Goal: Task Accomplishment & Management: Manage account settings

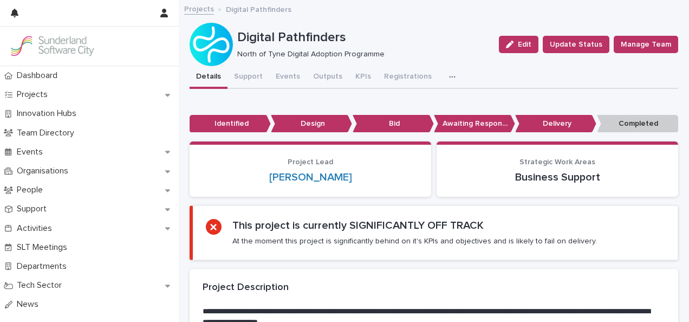
click at [116, 12] on div at bounding box center [80, 13] width 139 height 26
click at [46, 20] on div at bounding box center [80, 13] width 139 height 26
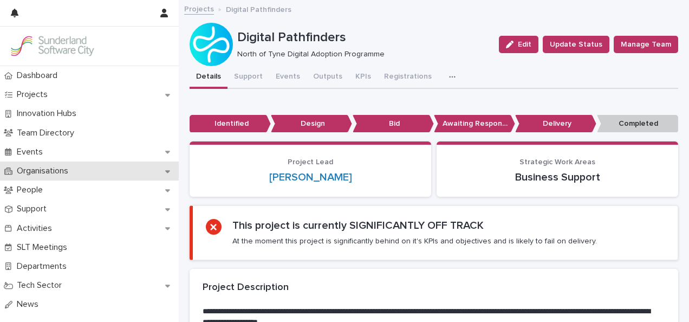
click at [42, 175] on p "Organisations" at bounding box center [44, 171] width 64 height 10
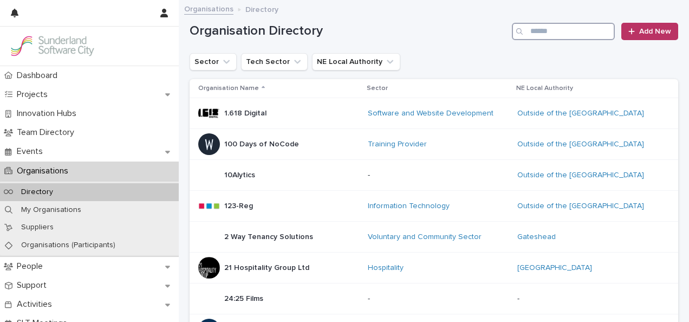
click at [539, 34] on input "Search" at bounding box center [563, 31] width 103 height 17
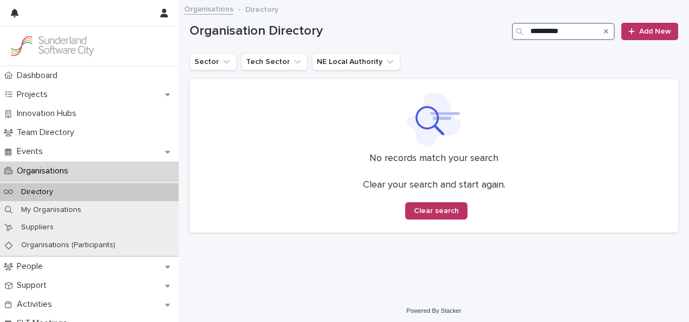
type input "**********"
click at [640, 1] on div "**********" at bounding box center [434, 27] width 489 height 52
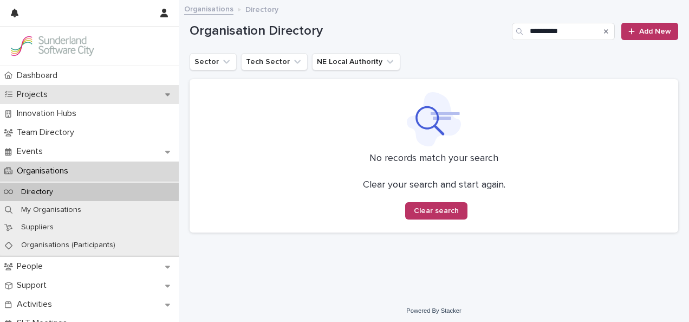
click at [75, 103] on div "Projects" at bounding box center [89, 94] width 179 height 19
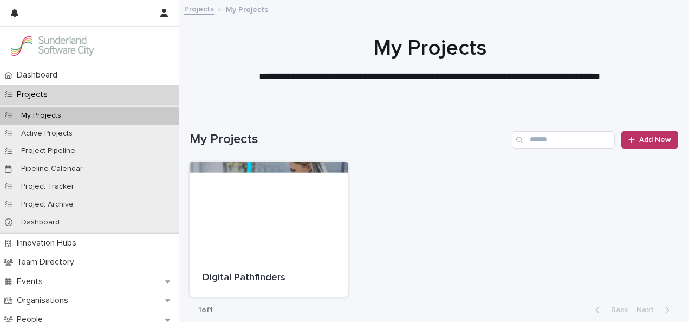
scroll to position [6, 0]
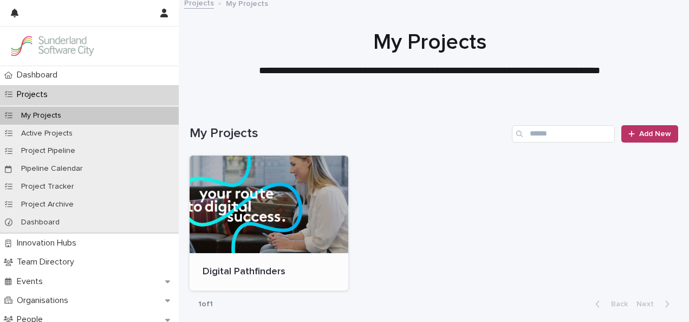
click at [270, 177] on div at bounding box center [269, 205] width 159 height 98
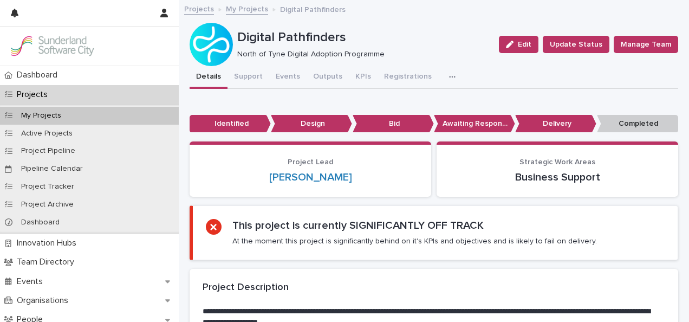
click at [286, 77] on button "Events" at bounding box center [287, 77] width 37 height 23
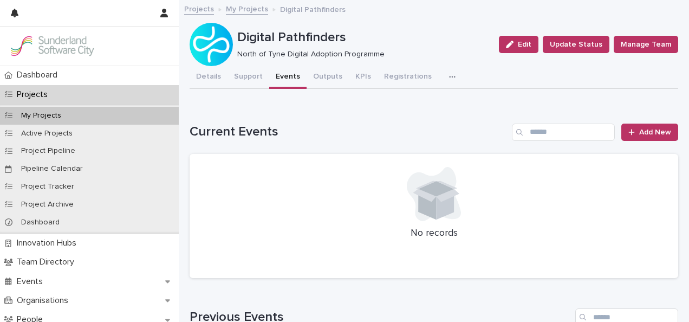
click at [286, 77] on button "Events" at bounding box center [287, 77] width 37 height 23
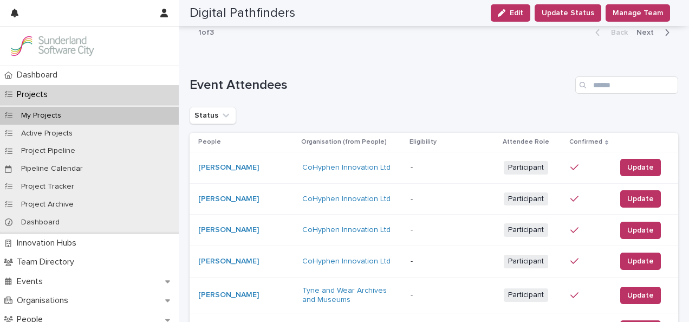
scroll to position [2744, 0]
click at [230, 111] on button "Status" at bounding box center [213, 114] width 47 height 17
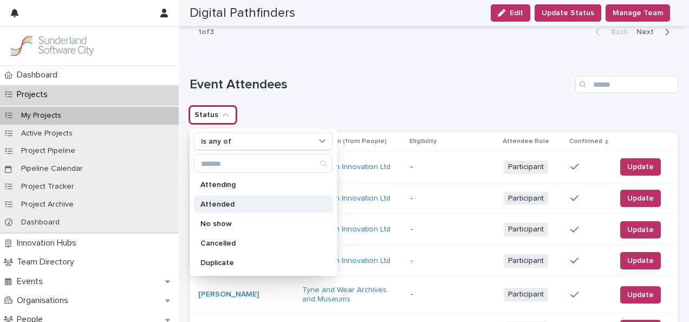
click at [234, 198] on div "Attended" at bounding box center [263, 204] width 139 height 17
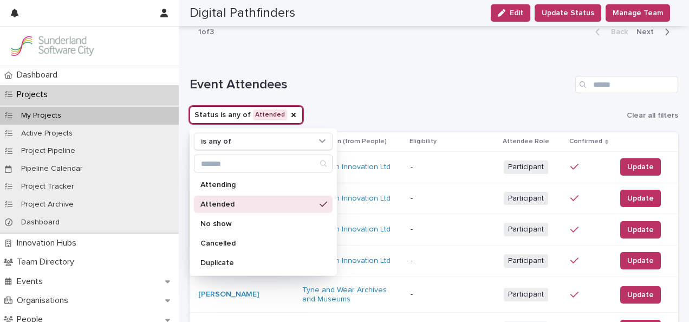
click at [314, 106] on div "Status is any of Attended is any of Attending Attended No show Cancelled Duplic…" at bounding box center [434, 114] width 489 height 17
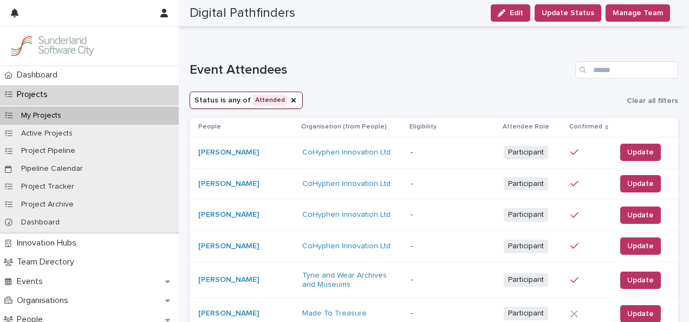
scroll to position [2748, 0]
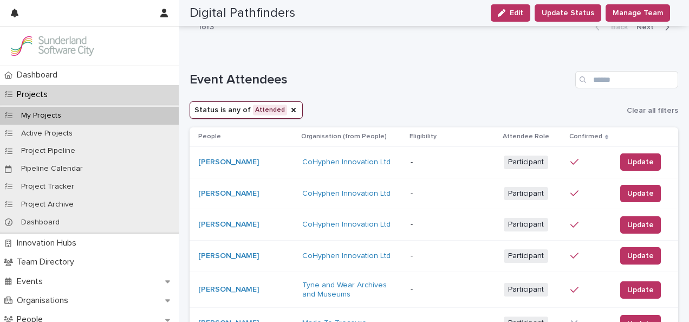
click at [234, 101] on button "Status is any of Attended" at bounding box center [246, 109] width 113 height 17
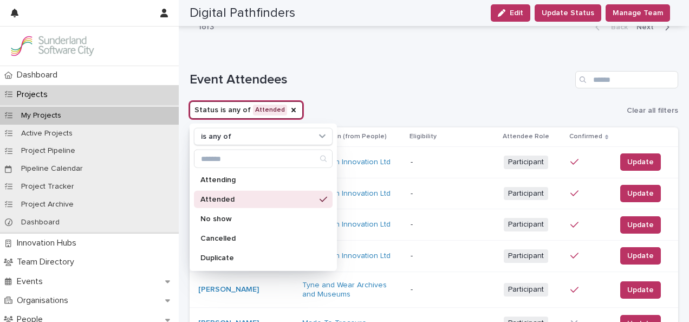
click at [235, 196] on p "Attended" at bounding box center [258, 200] width 115 height 8
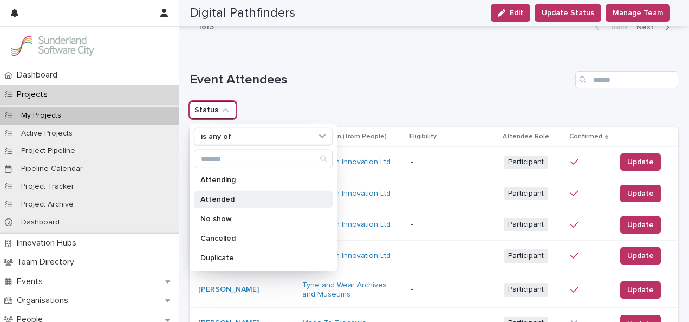
click at [256, 196] on p "Attended" at bounding box center [258, 200] width 115 height 8
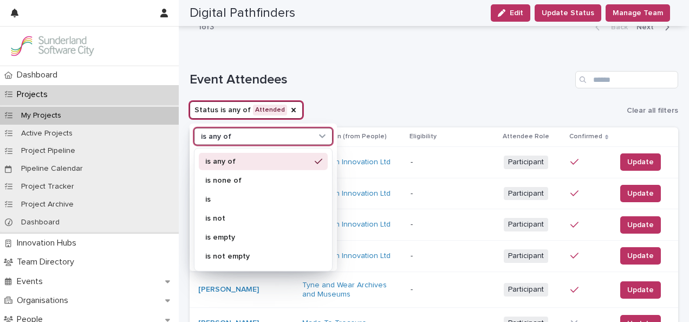
click at [275, 131] on div "is any of" at bounding box center [257, 136] width 120 height 11
click at [231, 193] on div "is" at bounding box center [263, 199] width 129 height 17
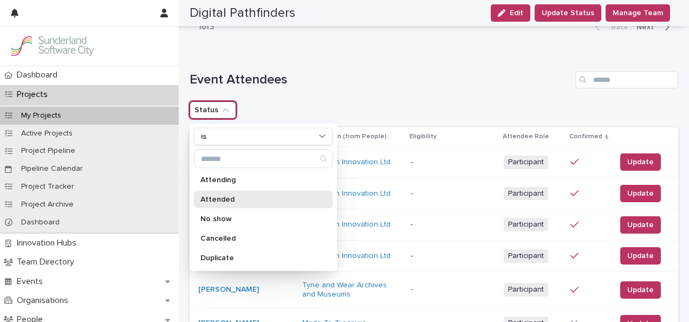
click at [243, 196] on p "Attended" at bounding box center [258, 200] width 115 height 8
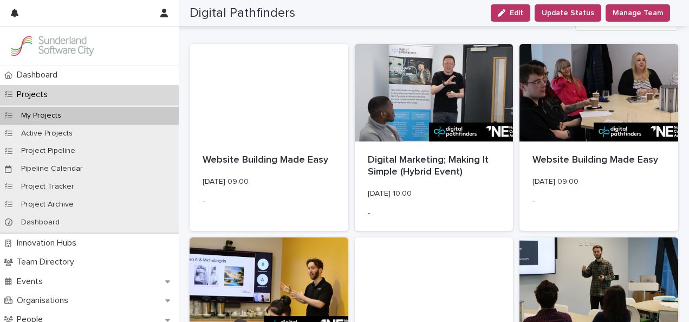
scroll to position [0, 0]
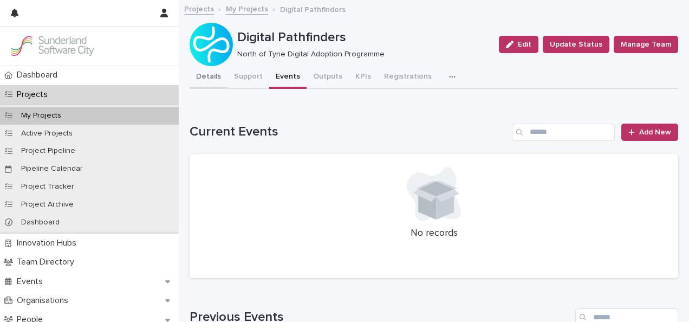
click at [212, 77] on button "Details" at bounding box center [209, 77] width 38 height 23
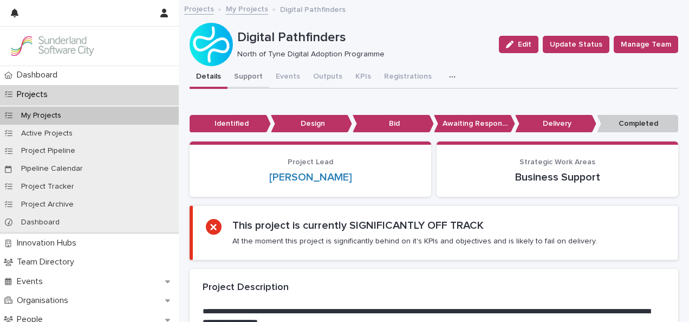
click at [238, 74] on button "Support" at bounding box center [249, 77] width 42 height 23
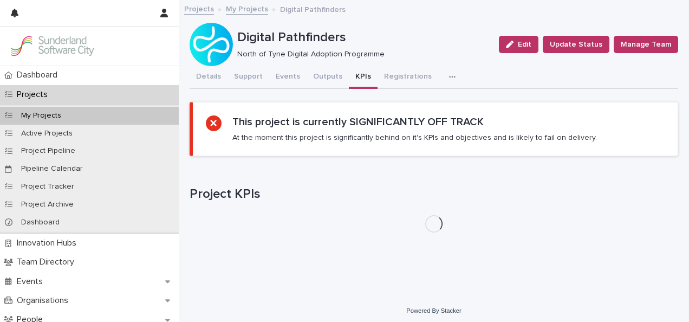
click at [362, 73] on button "KPIs" at bounding box center [363, 77] width 29 height 23
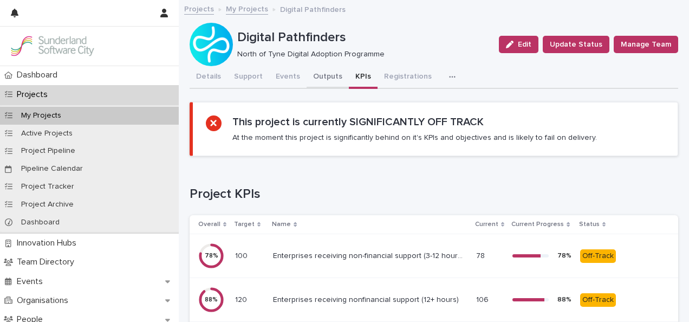
click at [335, 79] on button "Outputs" at bounding box center [328, 77] width 42 height 23
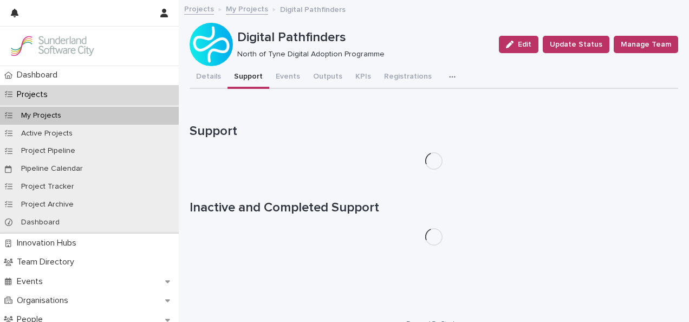
click at [254, 75] on button "Support" at bounding box center [249, 77] width 42 height 23
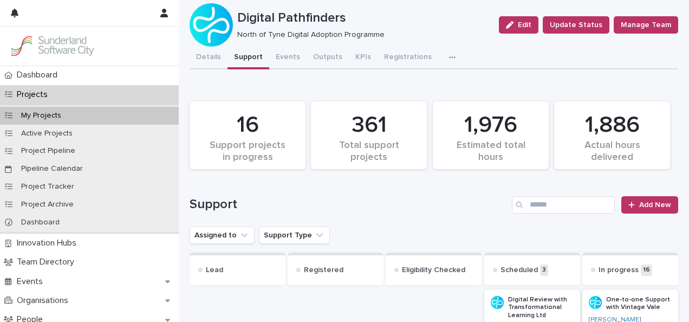
scroll to position [20, 0]
click at [288, 57] on button "Events" at bounding box center [287, 58] width 37 height 23
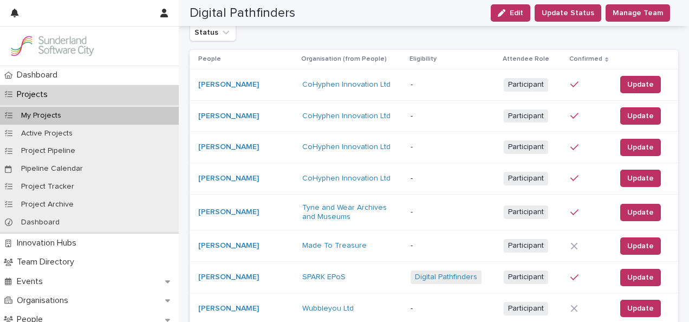
scroll to position [2750, 0]
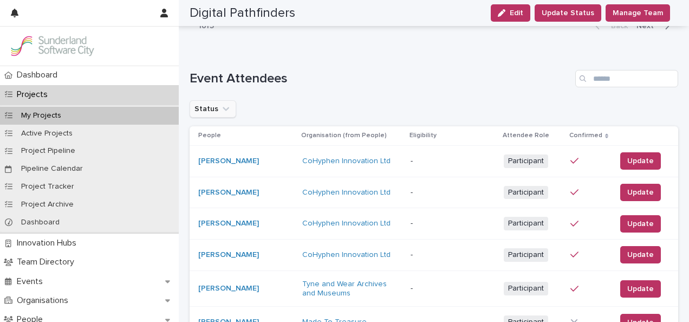
click at [223, 104] on icon "Status" at bounding box center [226, 109] width 11 height 11
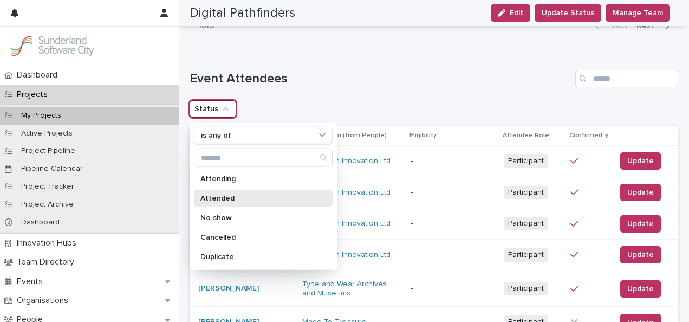
click at [230, 195] on p "Attended" at bounding box center [258, 199] width 115 height 8
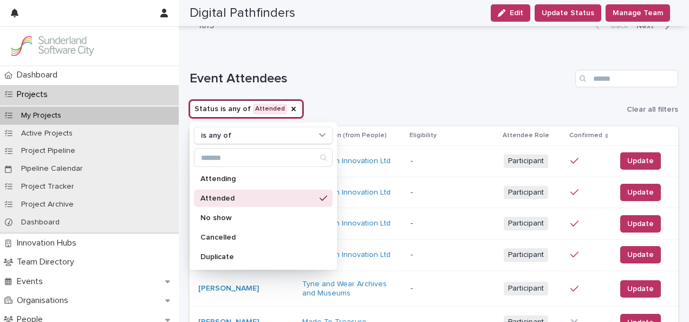
click at [354, 75] on h1 "Event Attendees" at bounding box center [381, 79] width 382 height 16
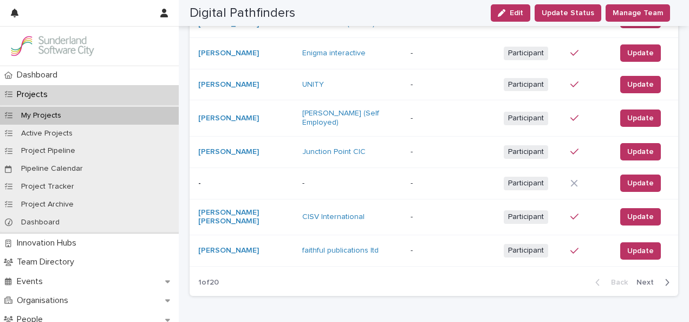
scroll to position [3611, 0]
click at [635, 277] on button "Next" at bounding box center [656, 282] width 46 height 10
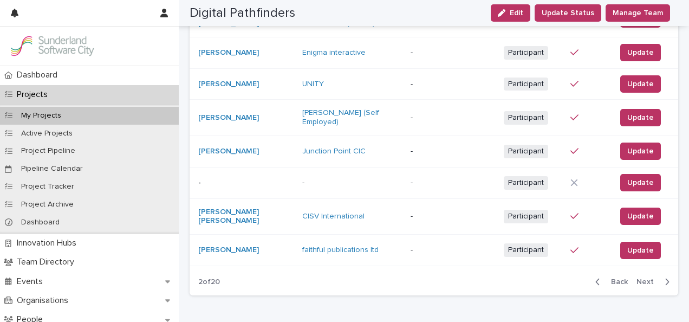
click at [635, 268] on div "Back Next" at bounding box center [633, 281] width 92 height 27
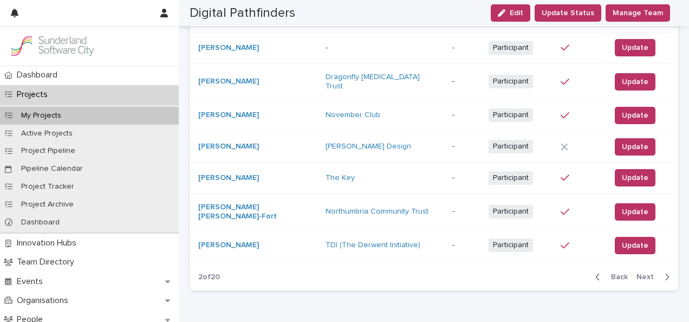
click at [635, 263] on div "Back Next" at bounding box center [633, 276] width 92 height 27
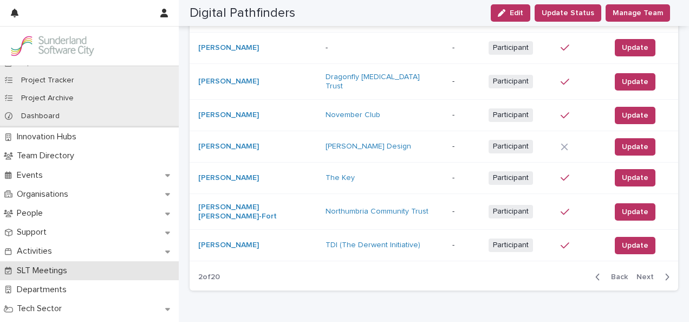
scroll to position [121, 0]
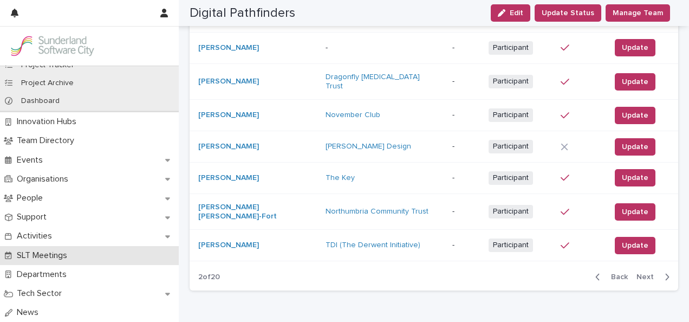
click at [43, 250] on p "SLT Meetings" at bounding box center [43, 255] width 63 height 10
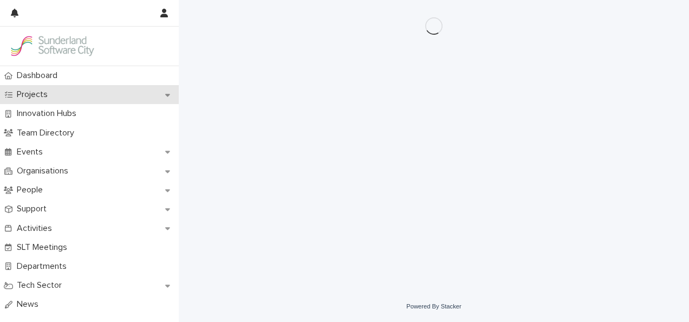
click at [43, 101] on div "Projects" at bounding box center [89, 94] width 179 height 19
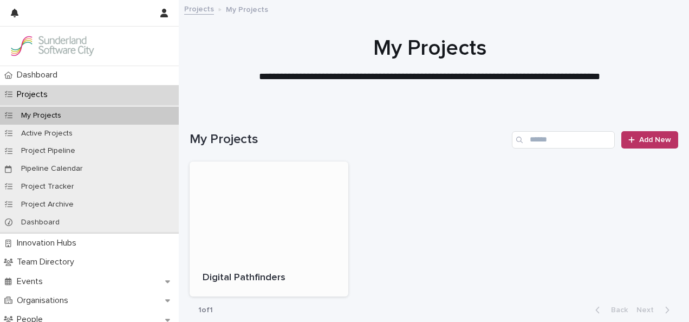
scroll to position [87, 0]
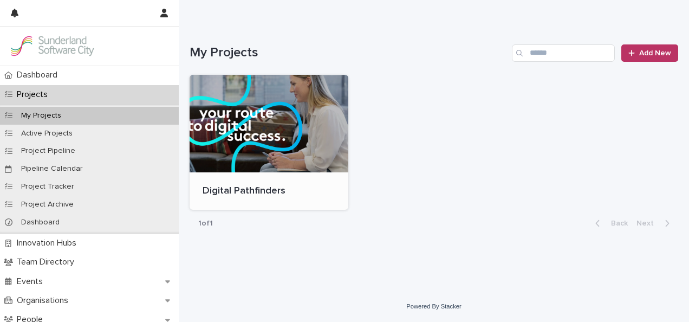
click at [270, 172] on div "Digital Pathfinders" at bounding box center [269, 191] width 159 height 38
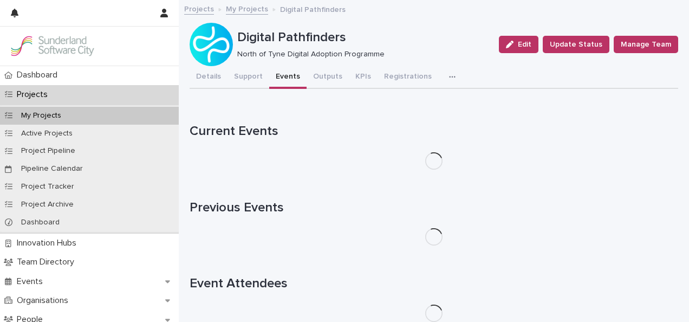
click at [292, 83] on button "Events" at bounding box center [287, 77] width 37 height 23
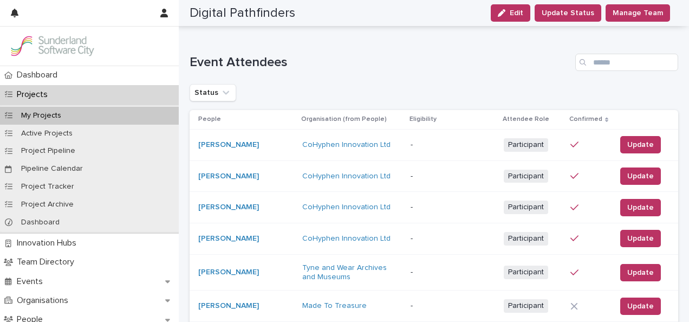
scroll to position [2766, 0]
click at [229, 87] on icon "Status" at bounding box center [226, 92] width 11 height 11
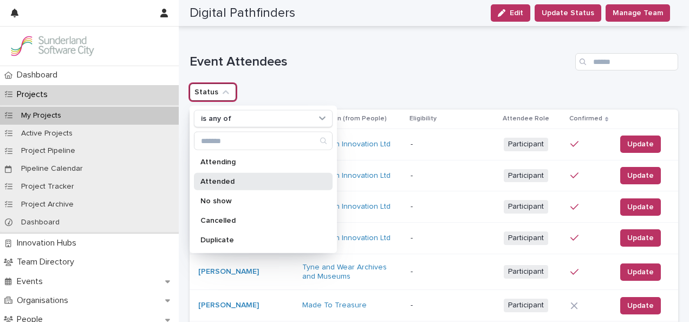
click at [224, 177] on div "Attended" at bounding box center [263, 181] width 139 height 17
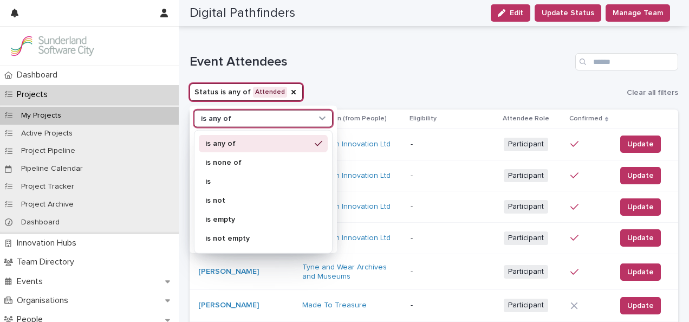
click at [246, 115] on div "is any of" at bounding box center [263, 118] width 139 height 17
click at [228, 178] on p "is" at bounding box center [257, 182] width 105 height 8
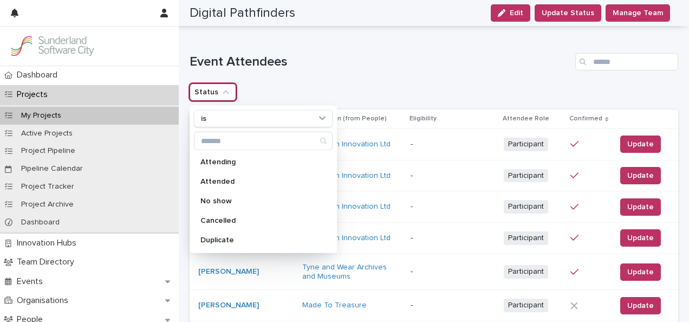
click at [339, 83] on div "Status is Attending Attended No show Cancelled Duplicate" at bounding box center [434, 91] width 489 height 17
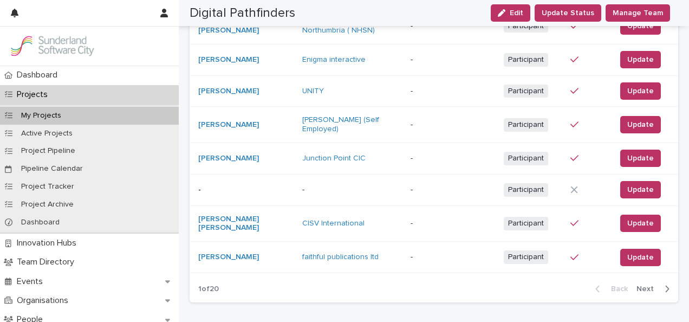
scroll to position [3605, 0]
